Goal: Navigation & Orientation: Find specific page/section

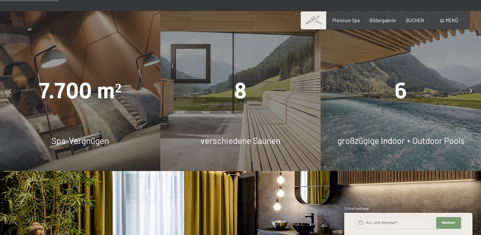
scroll to position [513, 0]
click at [467, 84] on div at bounding box center [470, 91] width 14 height 14
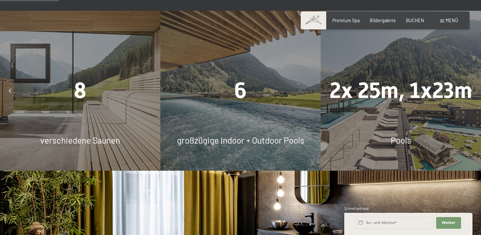
click at [467, 84] on div at bounding box center [470, 91] width 14 height 14
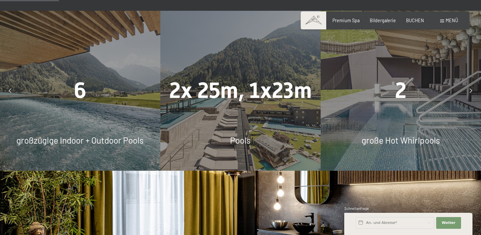
click at [467, 84] on div at bounding box center [470, 91] width 14 height 14
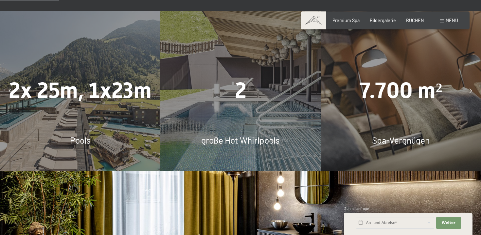
click at [465, 84] on div at bounding box center [470, 91] width 14 height 14
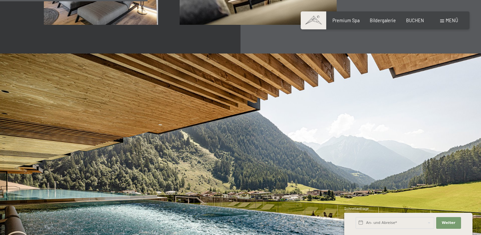
scroll to position [0, 0]
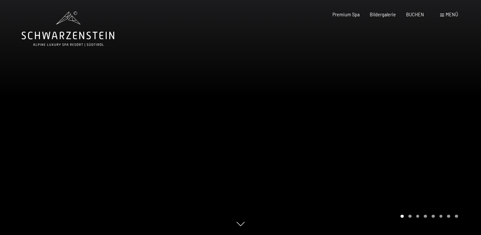
click at [439, 14] on div "Buchen Anfragen Premium Spa Bildergalerie BUCHEN Menü DE IT EN Gutschein Bilder…" at bounding box center [385, 14] width 146 height 7
click at [440, 14] on span at bounding box center [442, 15] width 4 height 3
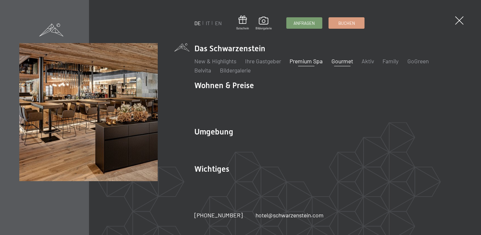
click at [351, 65] on link "Gourmet" at bounding box center [342, 61] width 22 height 7
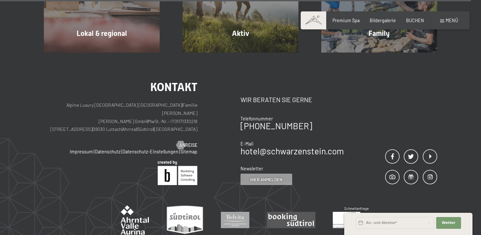
scroll to position [2075, 0]
